Goal: Information Seeking & Learning: Learn about a topic

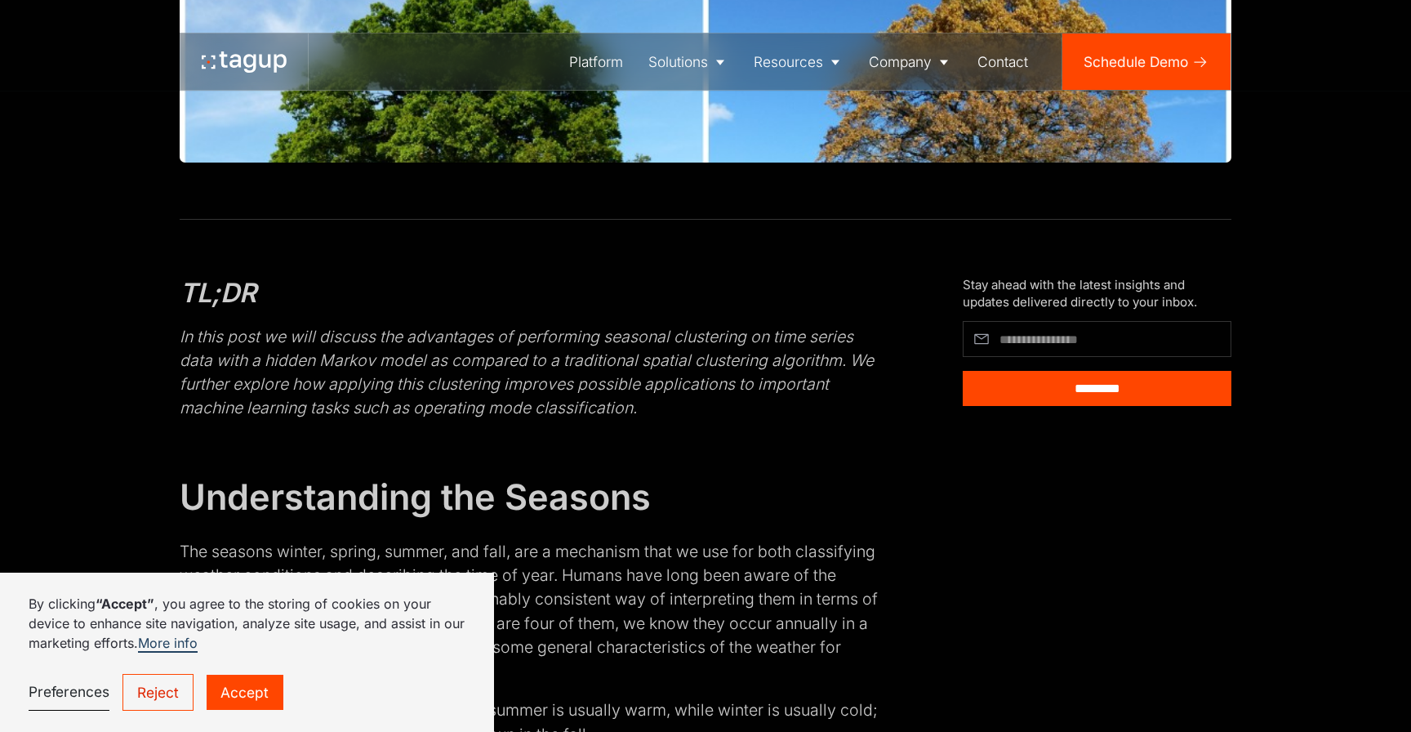
scroll to position [637, 0]
click at [678, 376] on em "In this post we will discuss the advantages of performing seasonal clustering o…" at bounding box center [527, 371] width 694 height 91
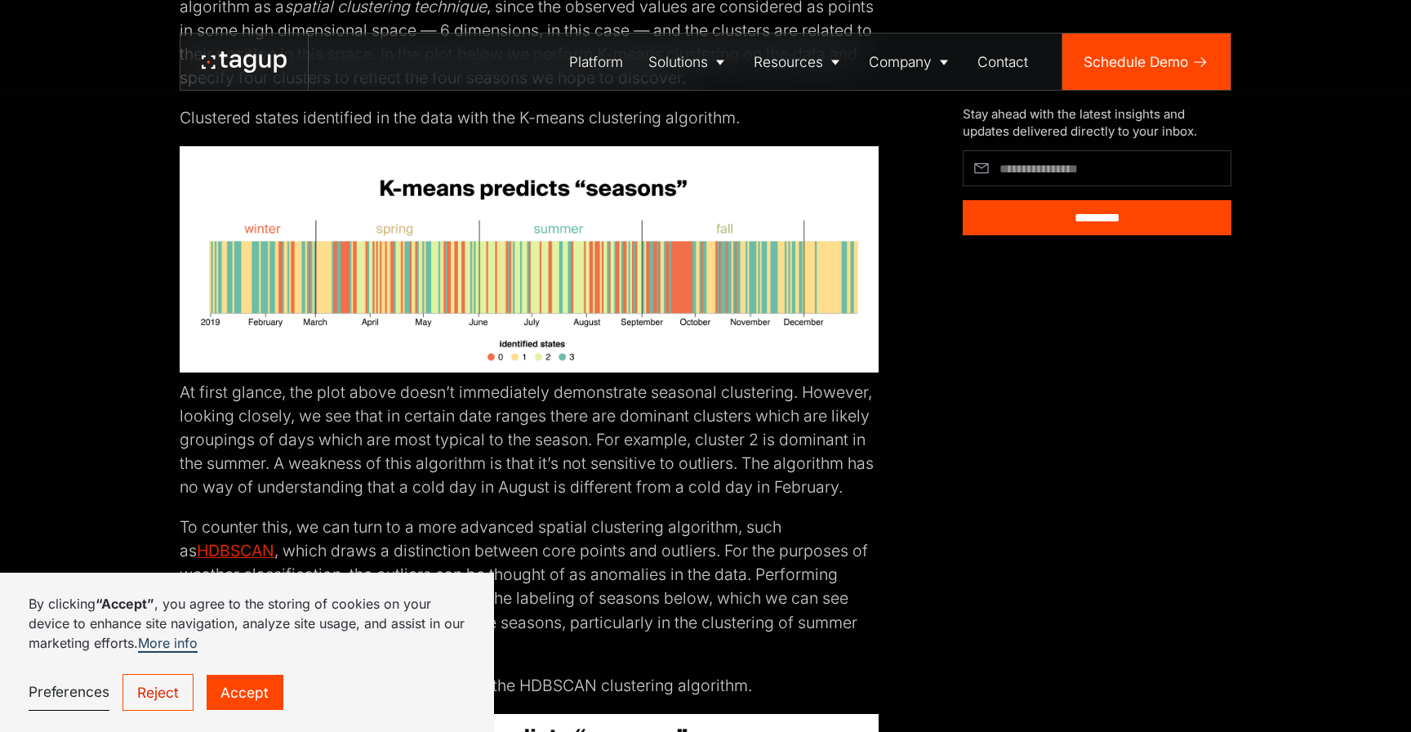
scroll to position [3052, 0]
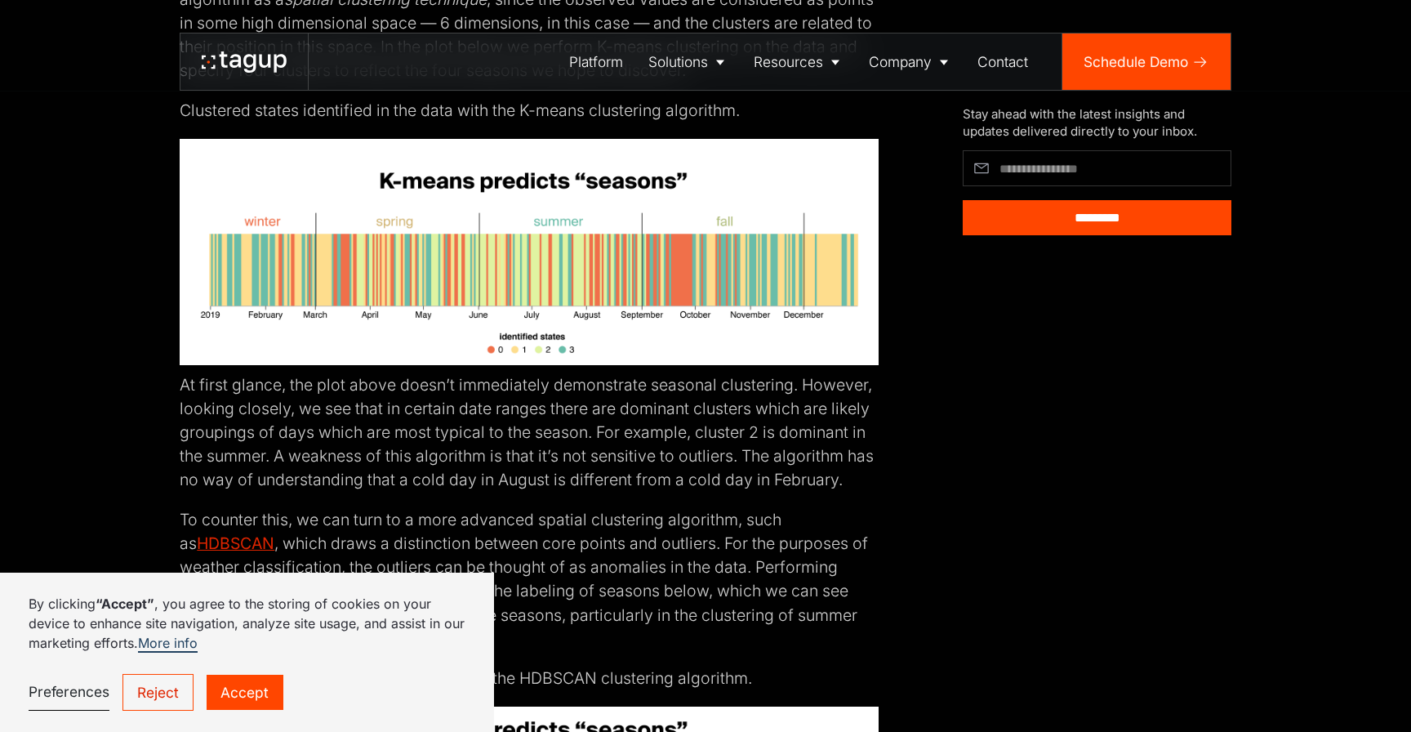
click at [160, 693] on link "Reject" at bounding box center [159, 692] width 72 height 37
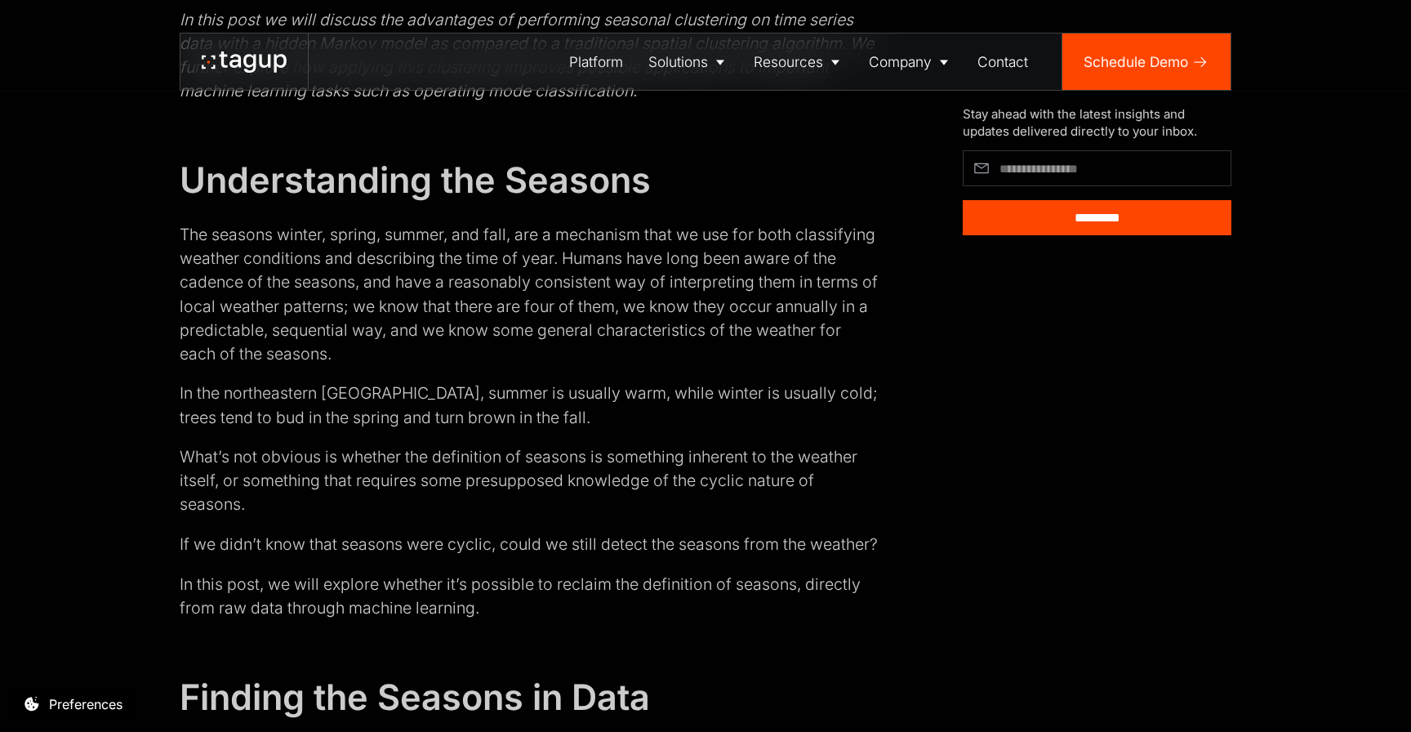
scroll to position [946, 0]
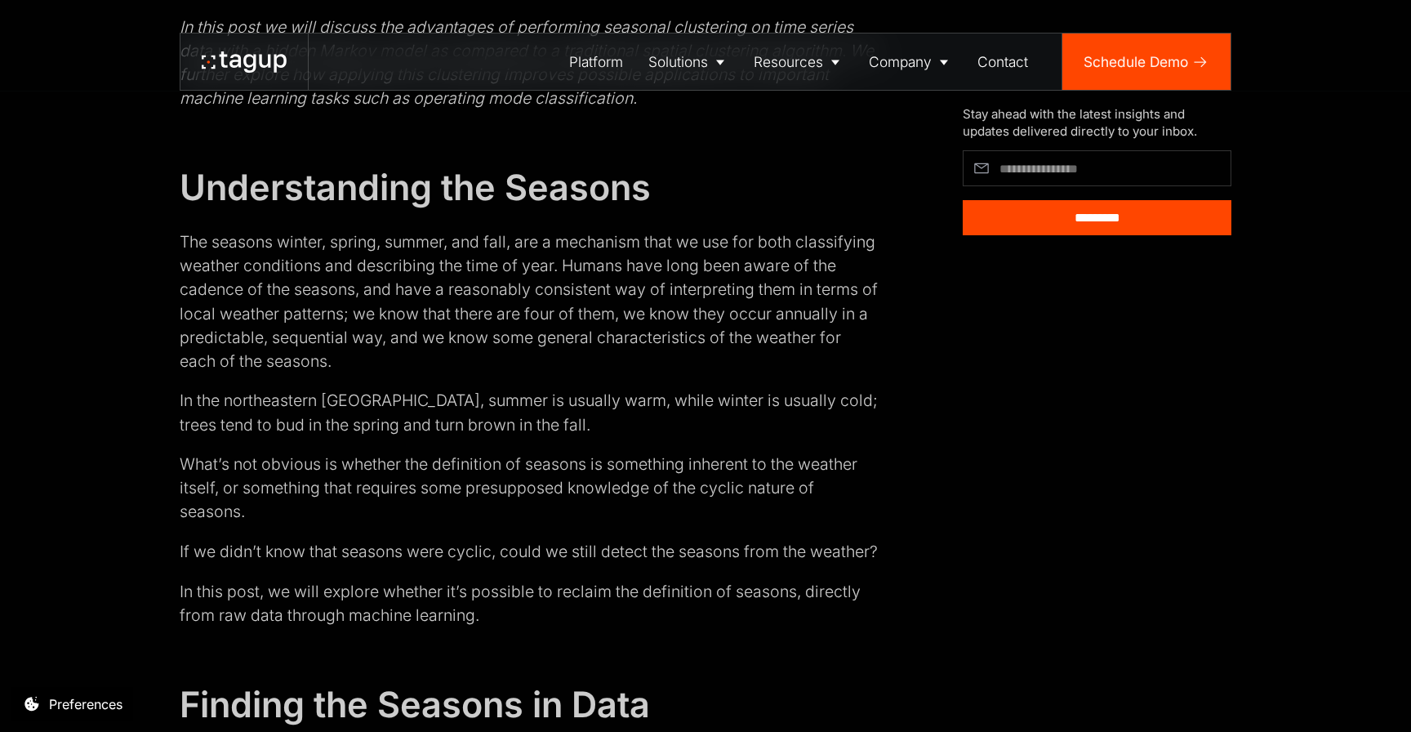
click at [495, 350] on p "The seasons winter, spring, summer, and fall, are a mechanism that we use for b…" at bounding box center [529, 301] width 698 height 143
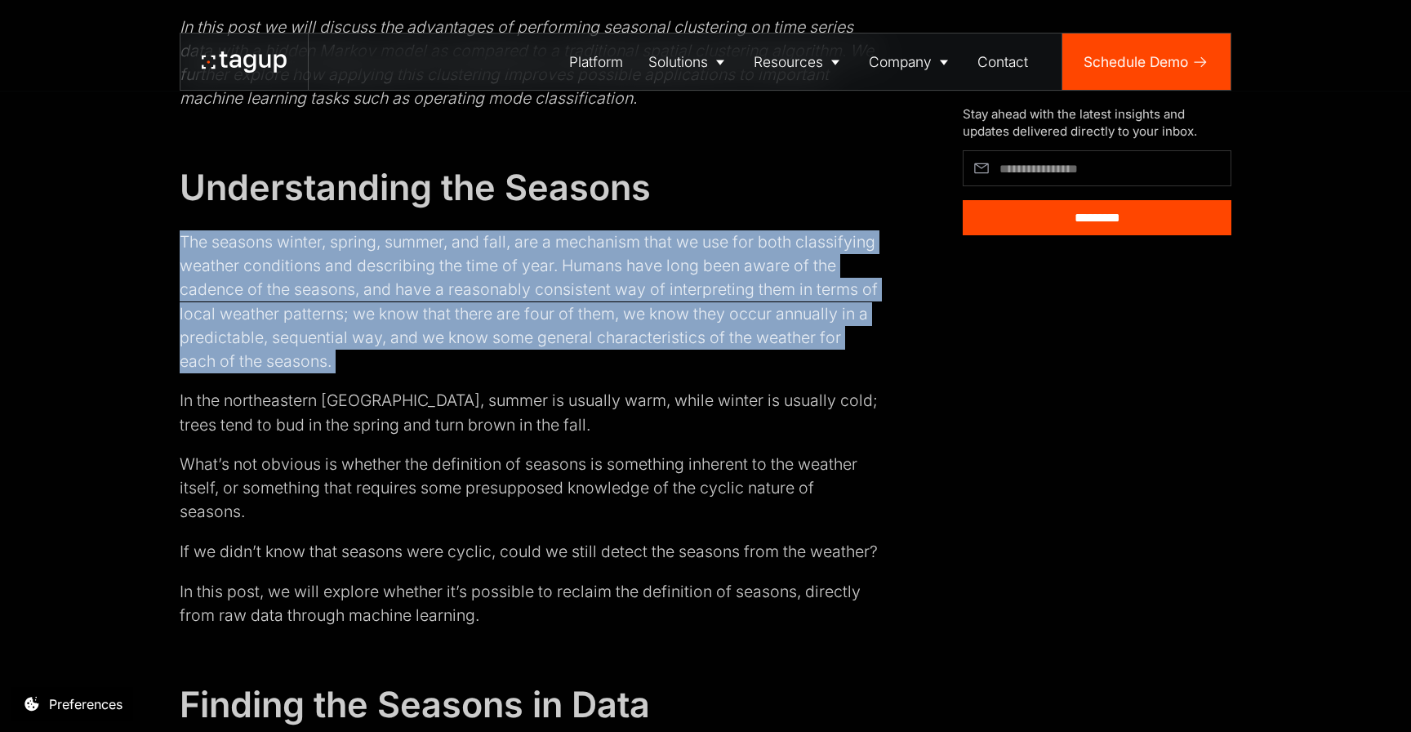
click at [495, 350] on p "The seasons winter, spring, summer, and fall, are a mechanism that we use for b…" at bounding box center [529, 301] width 698 height 143
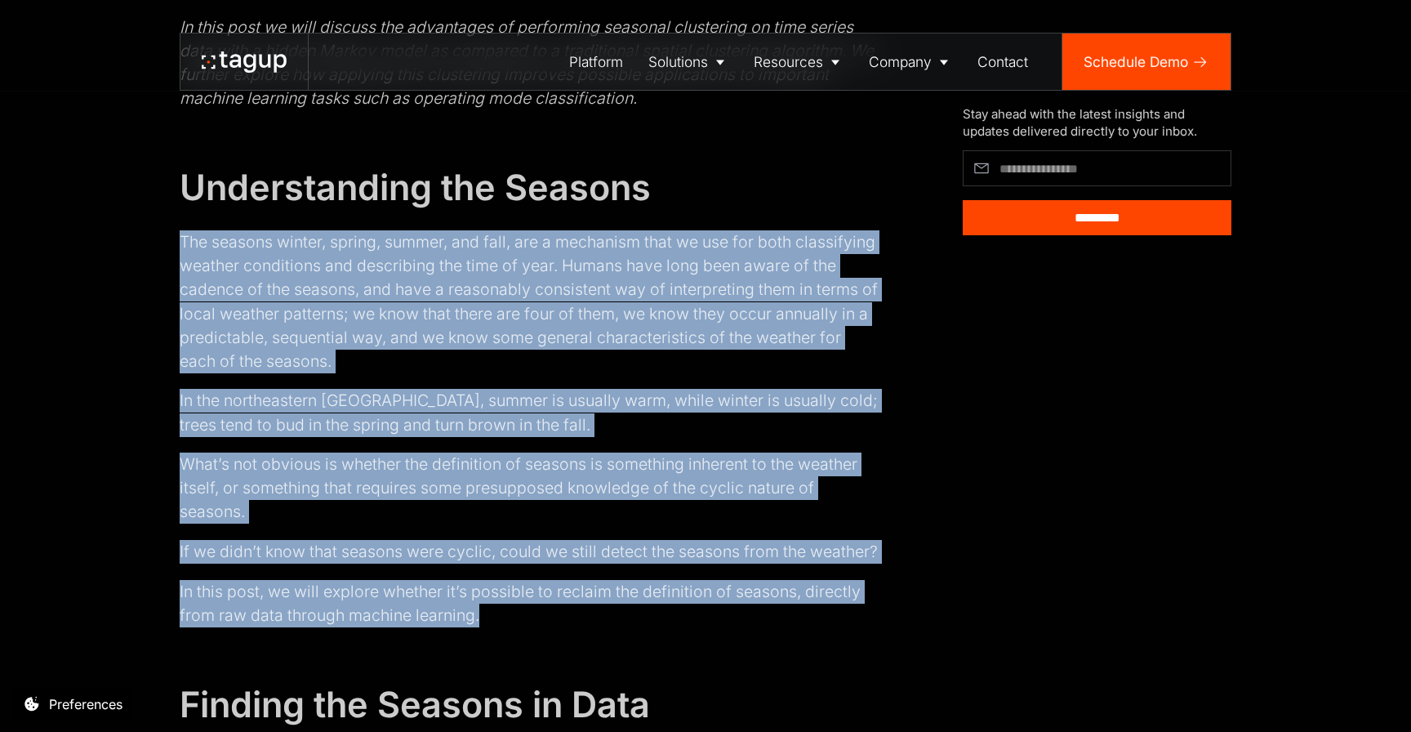
drag, startPoint x: 179, startPoint y: 236, endPoint x: 485, endPoint y: 625, distance: 494.9
copy div "Lor ipsumdo sitame, consec, adipis, eli sedd, eiu t incididun utla et dol mag a…"
